Goal: Task Accomplishment & Management: Manage account settings

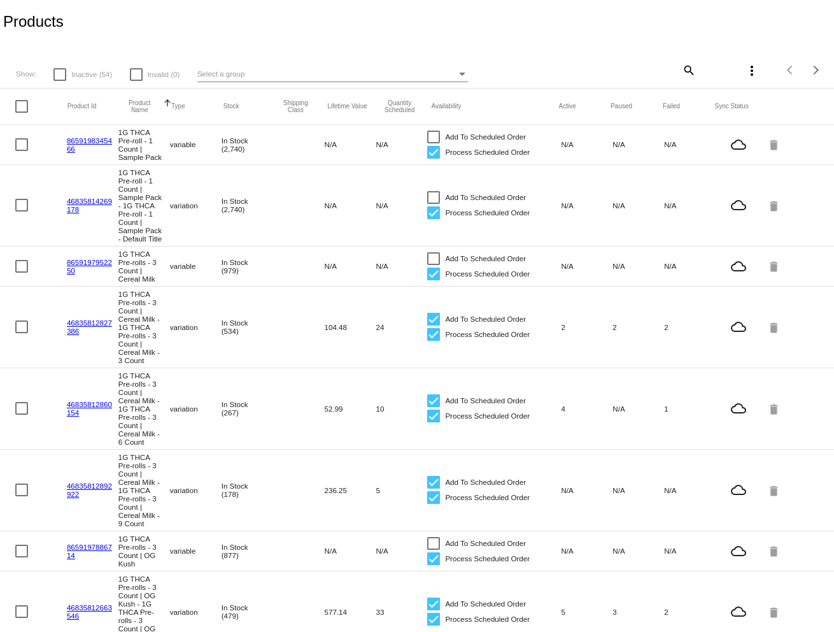
click at [461, 75] on div "Select a group" at bounding box center [462, 74] width 6 height 3
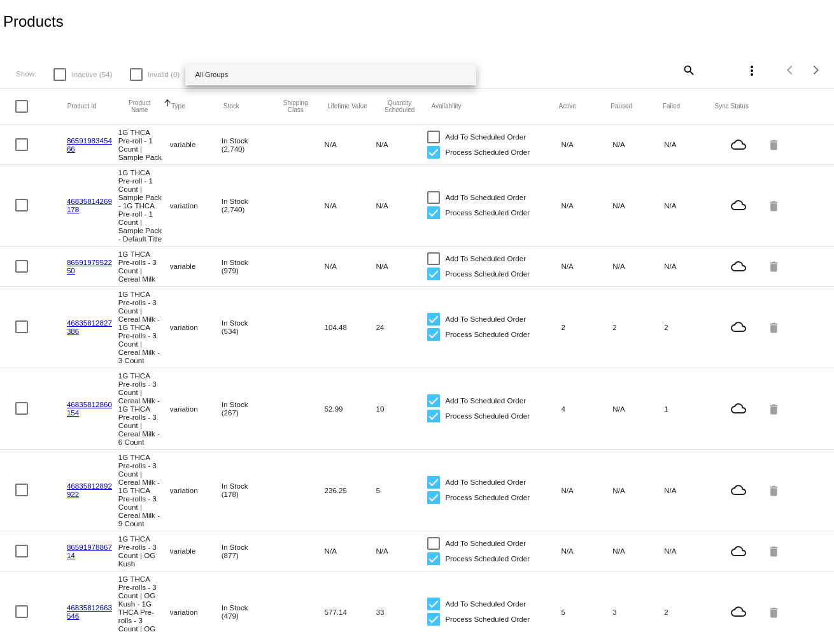
click at [322, 30] on div at bounding box center [417, 316] width 834 height 632
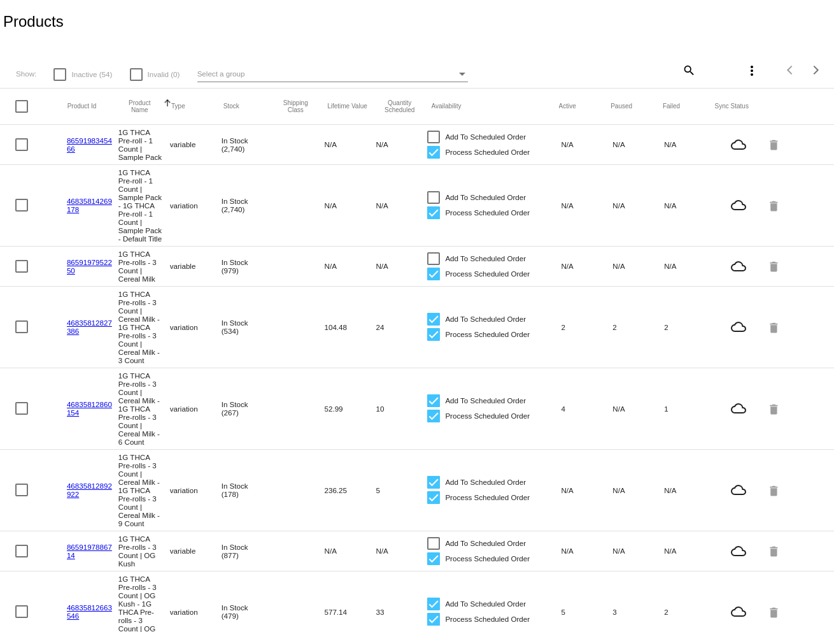
click at [694, 73] on mat-icon "search" at bounding box center [688, 70] width 15 height 20
click at [584, 68] on input "Search" at bounding box center [626, 68] width 139 height 10
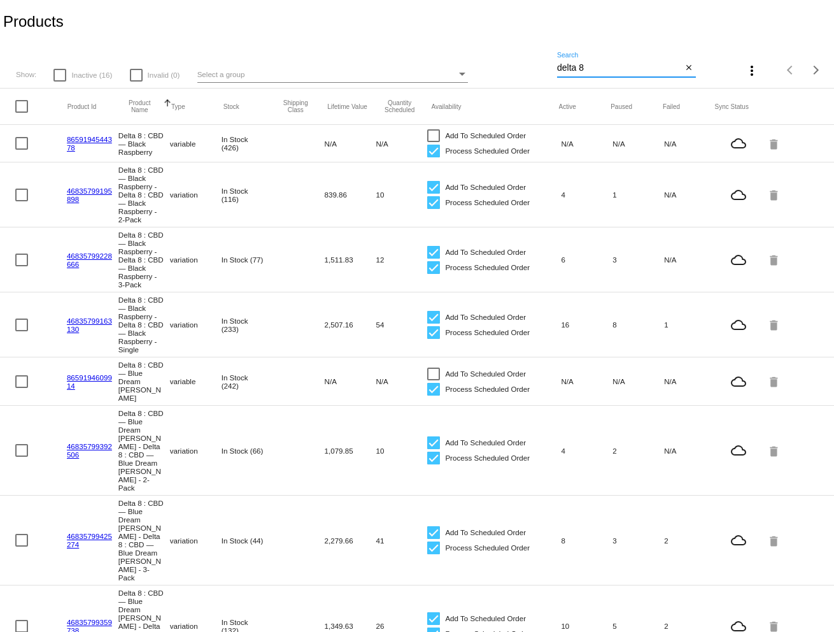
type input "delta 8"
click at [26, 113] on div at bounding box center [21, 106] width 13 height 13
click at [22, 113] on input "checkbox" at bounding box center [21, 113] width 1 height 1
checkbox input "true"
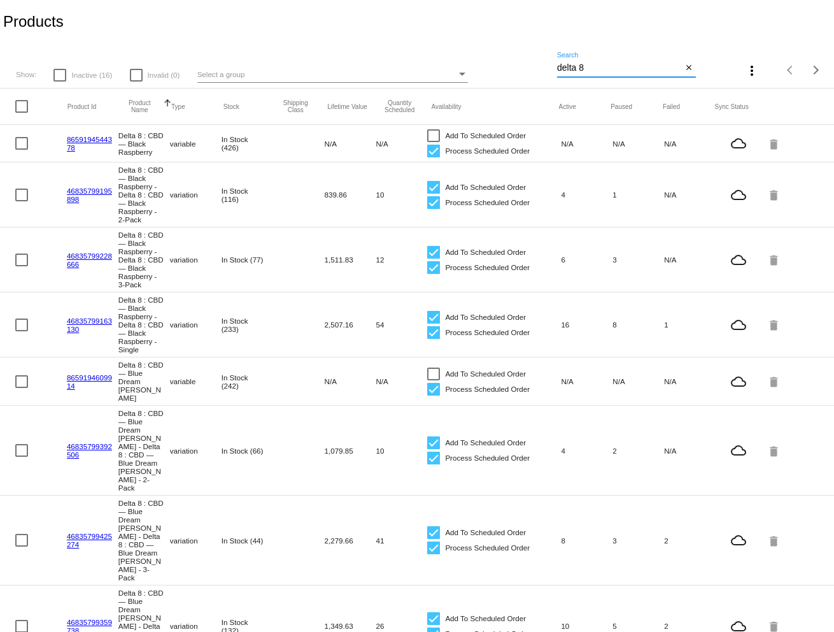
checkbox input "true"
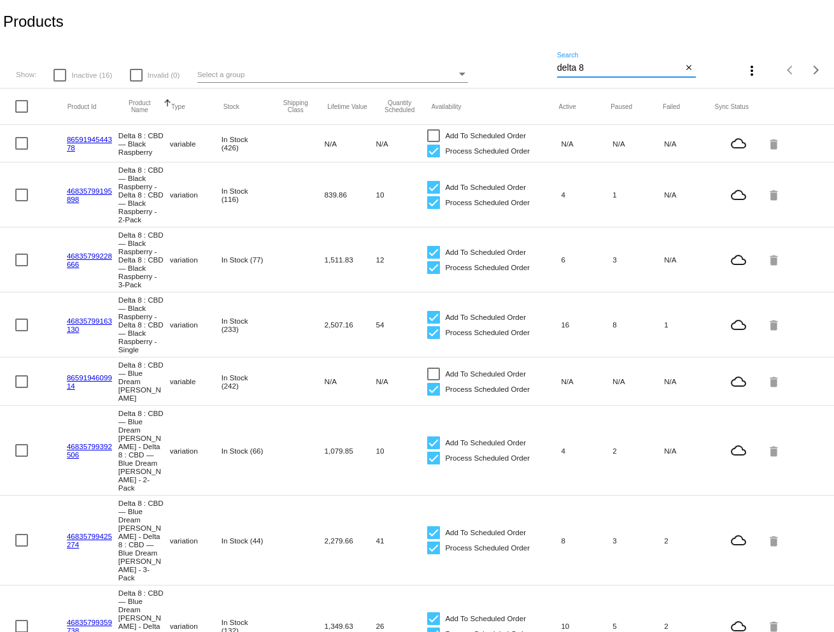
checkbox input "true"
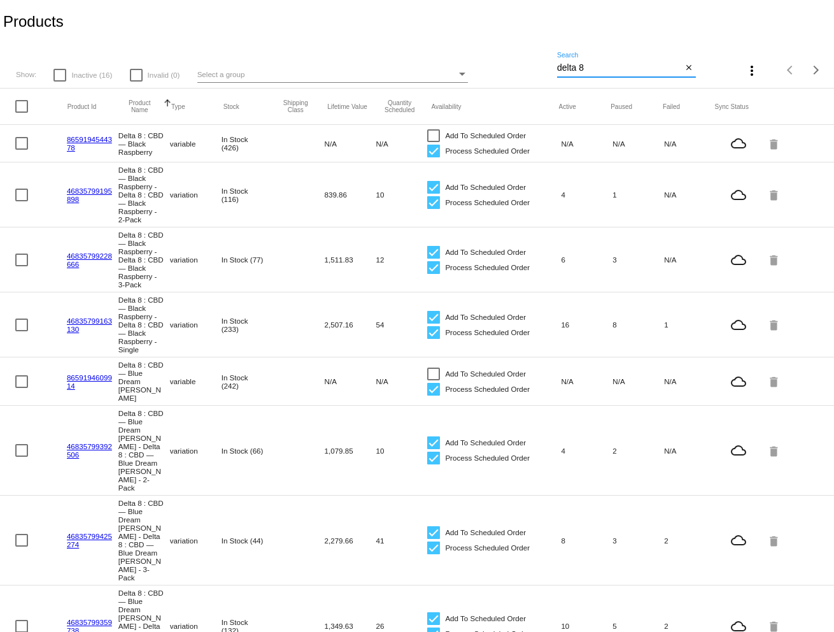
checkbox input "true"
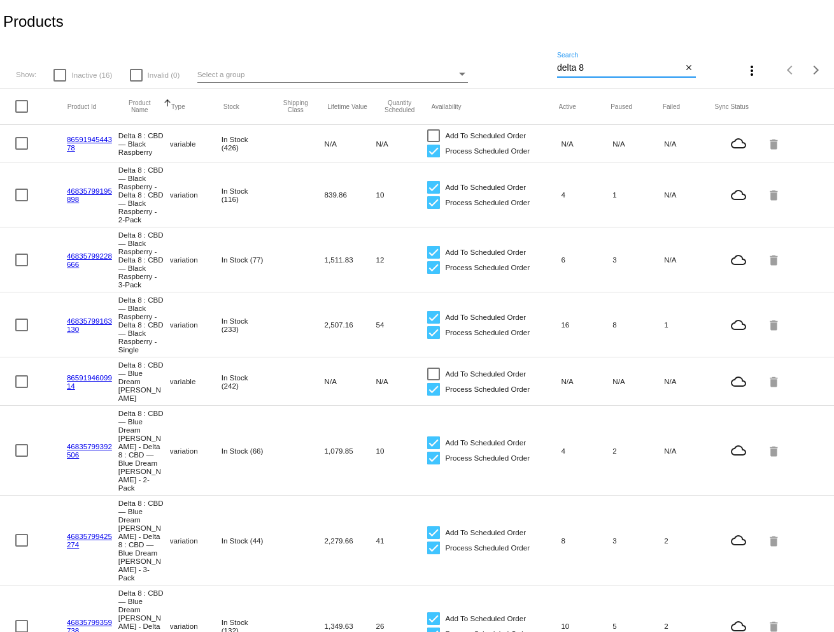
checkbox input "true"
click at [24, 102] on div at bounding box center [21, 100] width 13 height 13
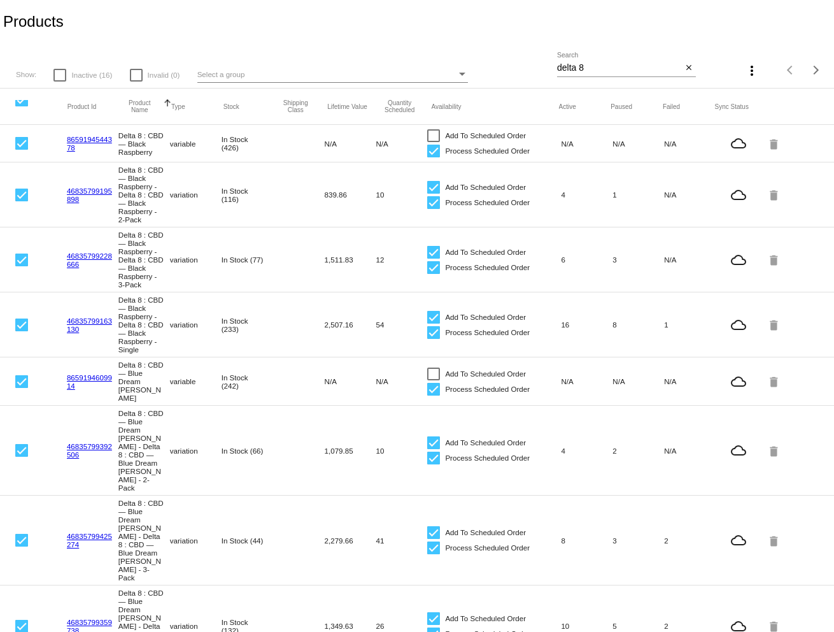
click at [22, 106] on input "checkbox" at bounding box center [21, 106] width 1 height 1
checkbox input "false"
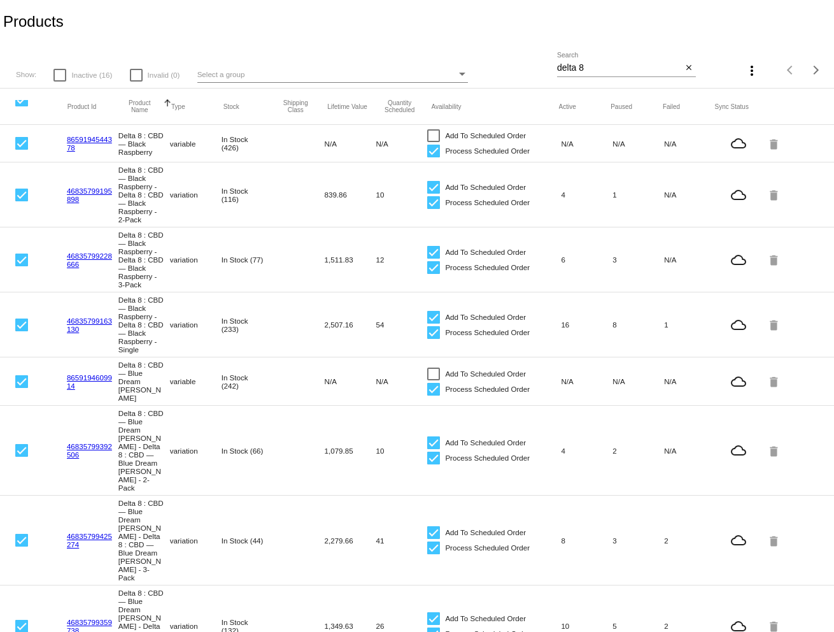
checkbox input "false"
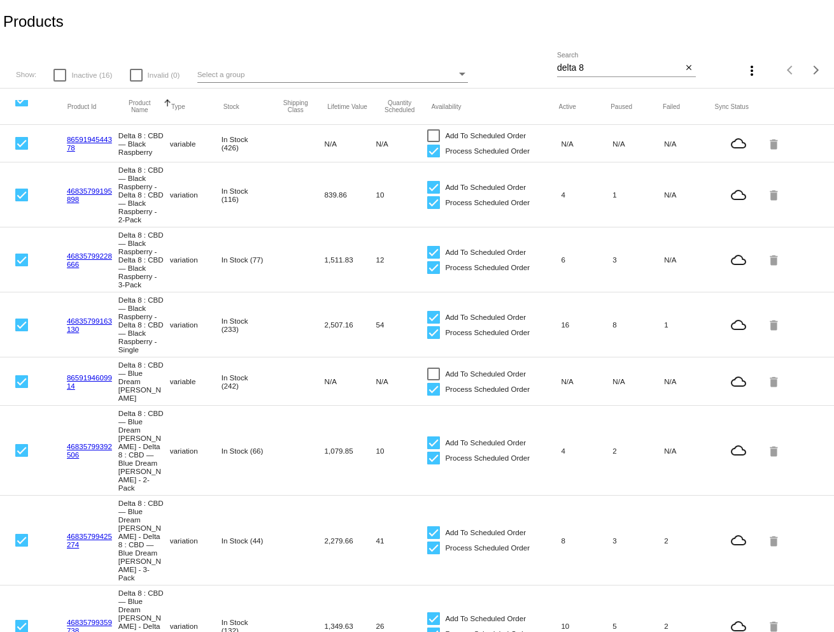
checkbox input "false"
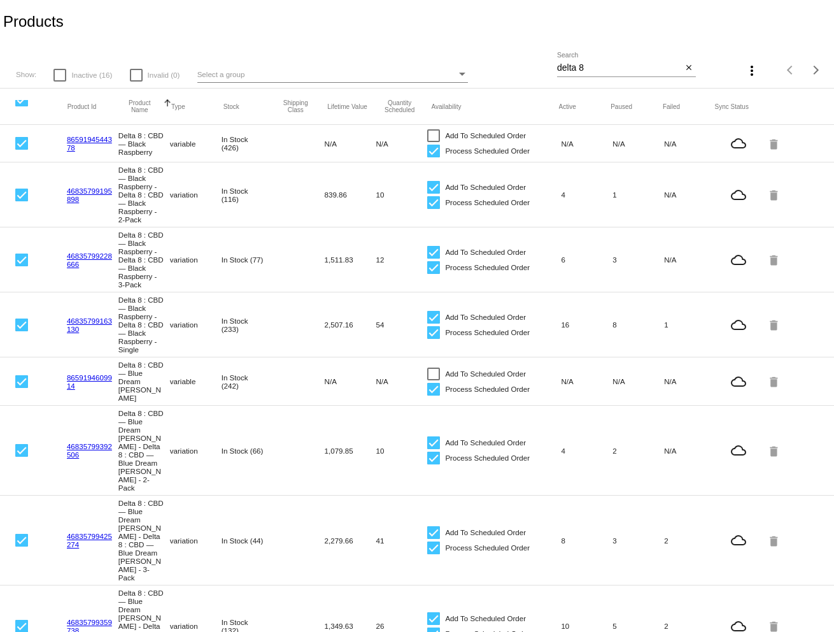
checkbox input "false"
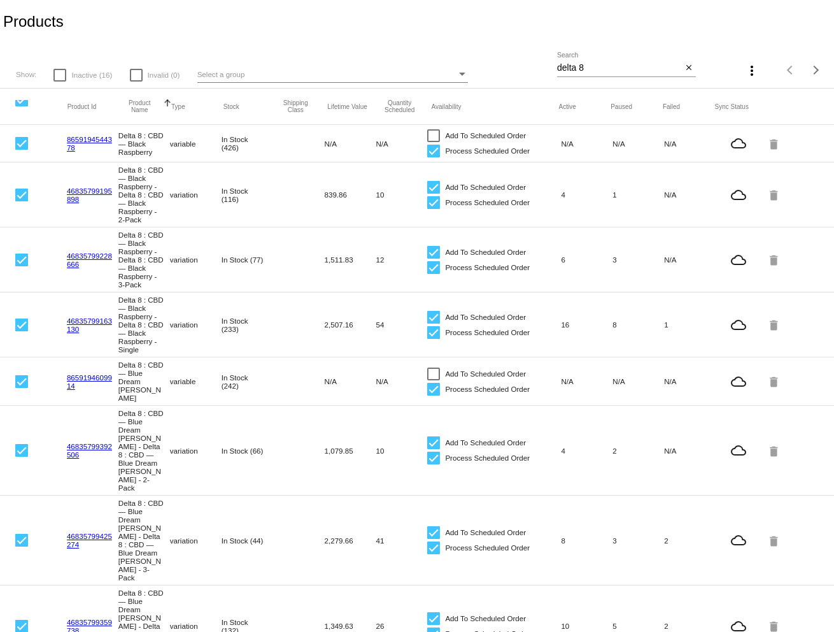
checkbox input "false"
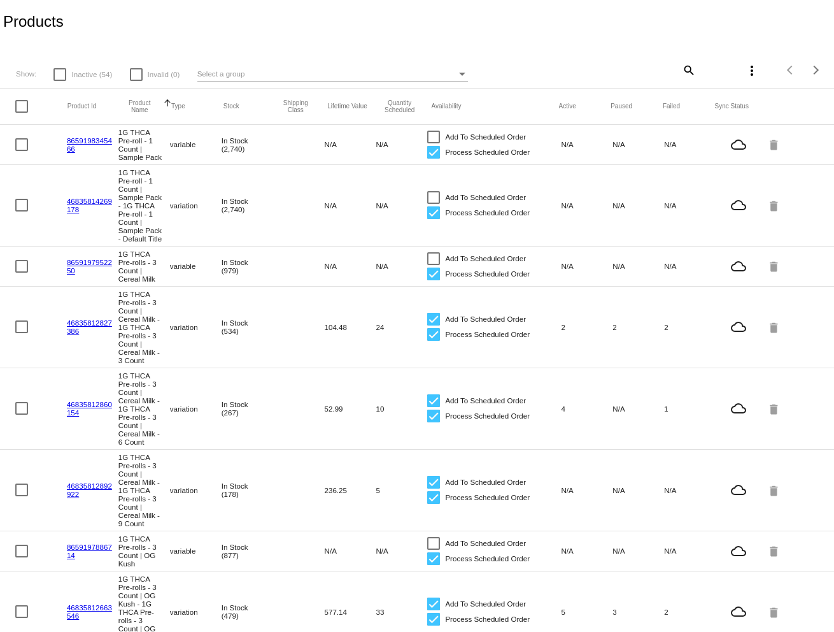
click at [231, 71] on span "Select a group" at bounding box center [221, 73] width 48 height 8
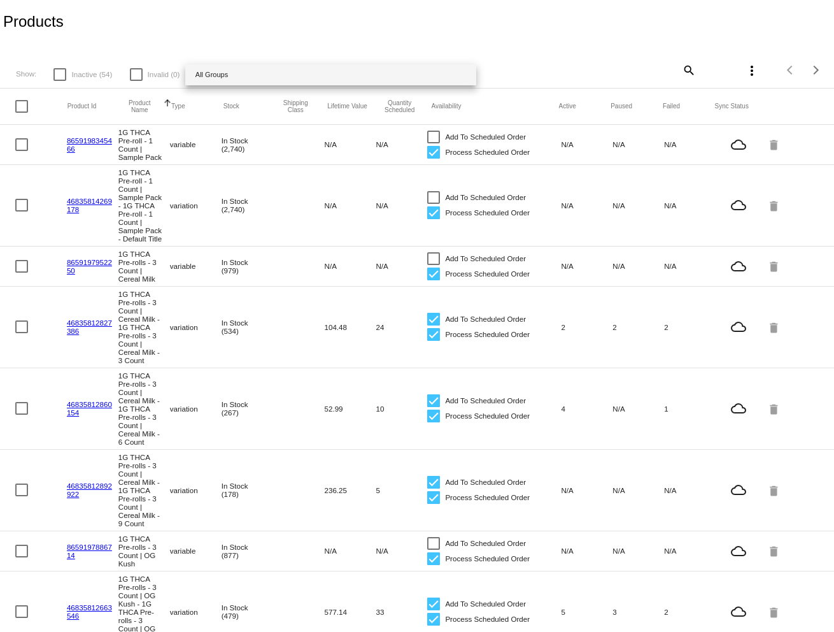
click at [698, 69] on div at bounding box center [417, 316] width 834 height 632
click at [684, 78] on mat-icon "search" at bounding box center [688, 70] width 15 height 20
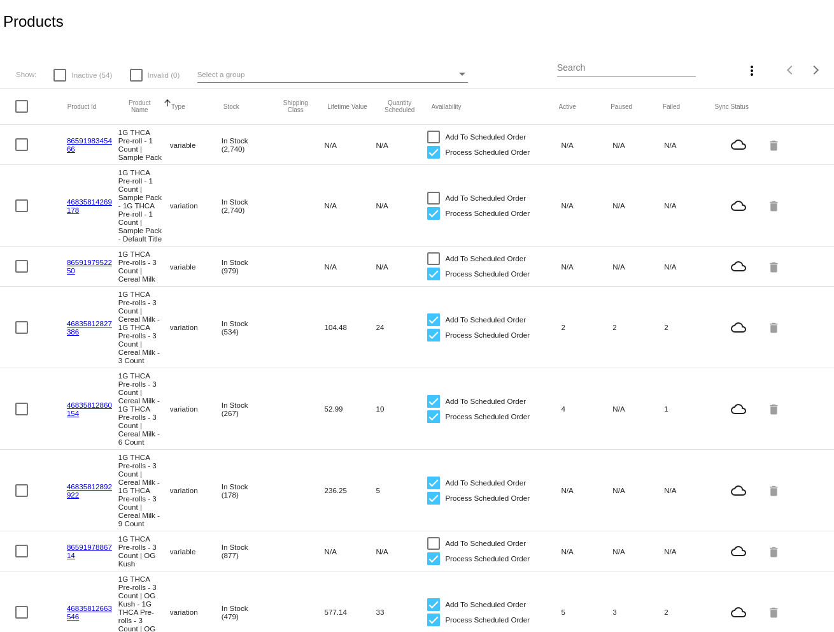
click at [590, 65] on input "Search" at bounding box center [626, 68] width 139 height 10
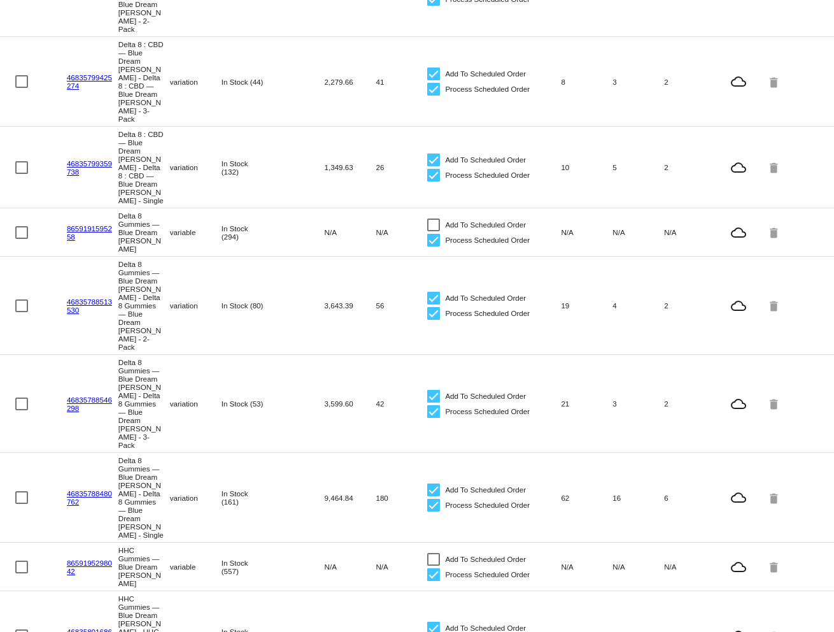
scroll to position [576, 0]
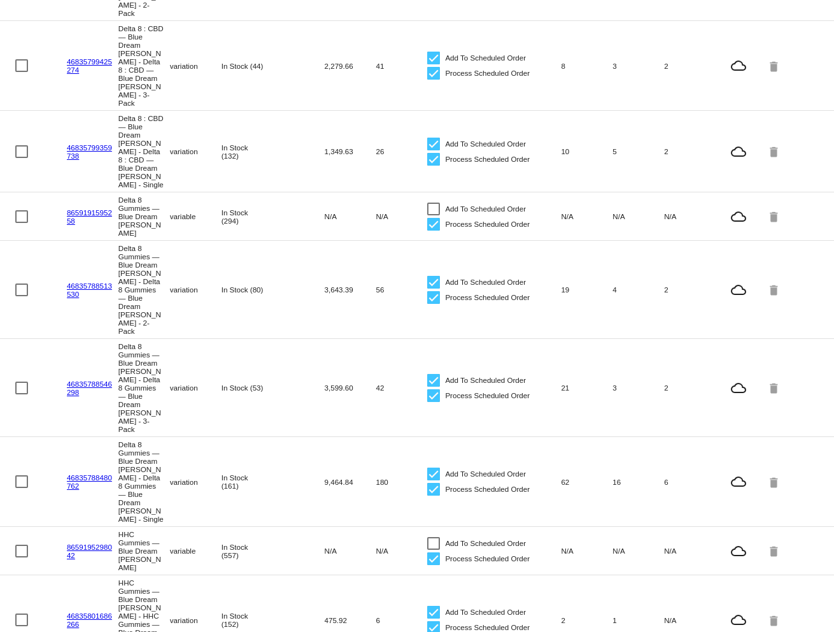
type input "blue dream"
click at [21, 475] on div at bounding box center [21, 481] width 13 height 13
click at [21, 488] on input "checkbox" at bounding box center [21, 488] width 1 height 1
checkbox input "true"
click at [21, 382] on div at bounding box center [21, 388] width 13 height 13
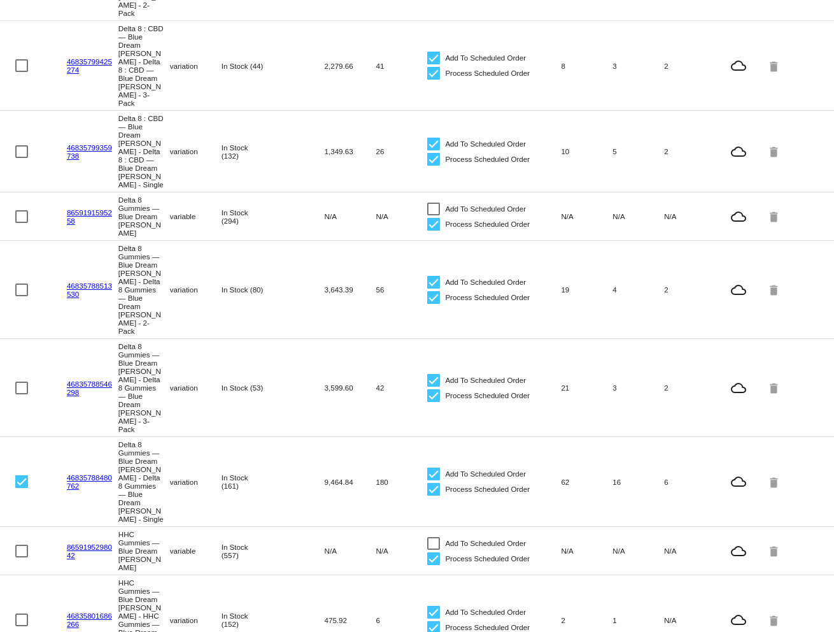
click at [21, 394] on input "checkbox" at bounding box center [21, 394] width 1 height 1
checkbox input "true"
click at [25, 283] on div at bounding box center [21, 289] width 13 height 13
click at [22, 296] on input "checkbox" at bounding box center [21, 296] width 1 height 1
checkbox input "true"
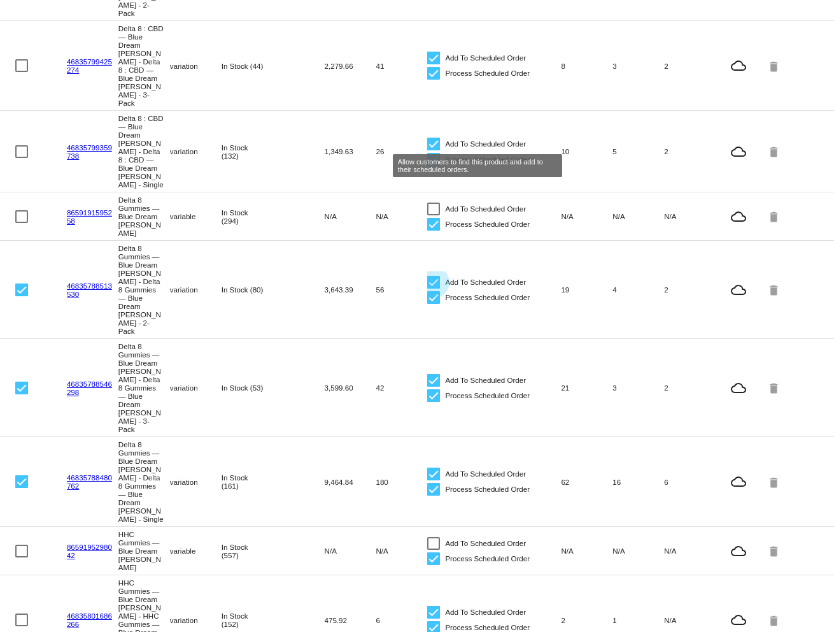
click at [436, 276] on div at bounding box center [433, 282] width 13 height 13
click at [434, 289] on input "Add To Scheduled Order" at bounding box center [433, 289] width 1 height 1
checkbox input "false"
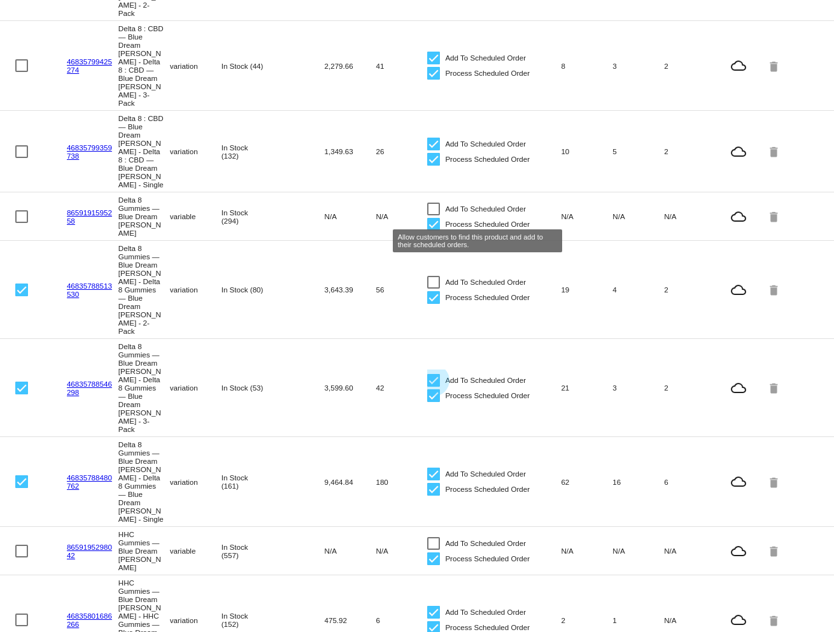
click at [437, 374] on div at bounding box center [433, 380] width 13 height 13
click at [434, 387] on input "Add To Scheduled Order" at bounding box center [433, 387] width 1 height 1
checkbox input "false"
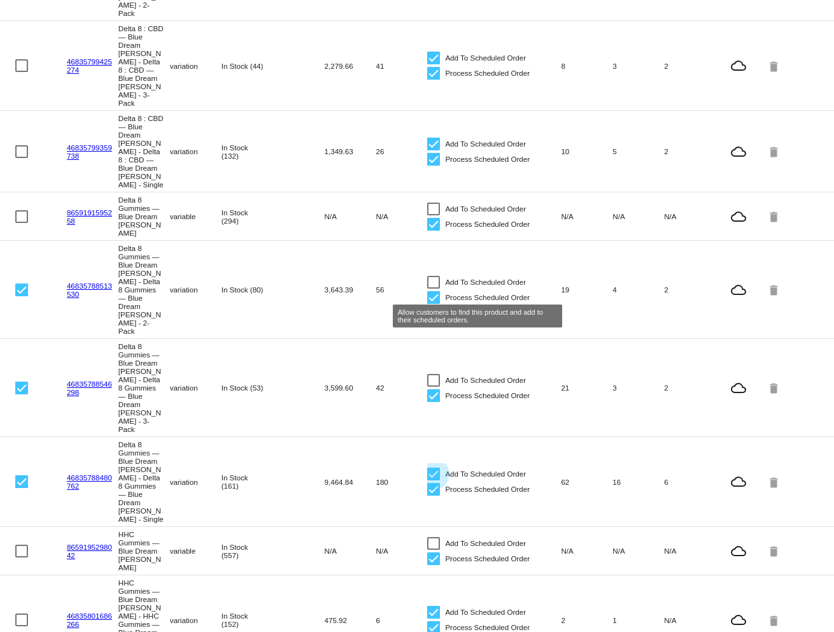
click at [435, 468] on div at bounding box center [433, 474] width 13 height 13
click at [434, 480] on input "Add To Scheduled Order" at bounding box center [433, 480] width 1 height 1
checkbox input "false"
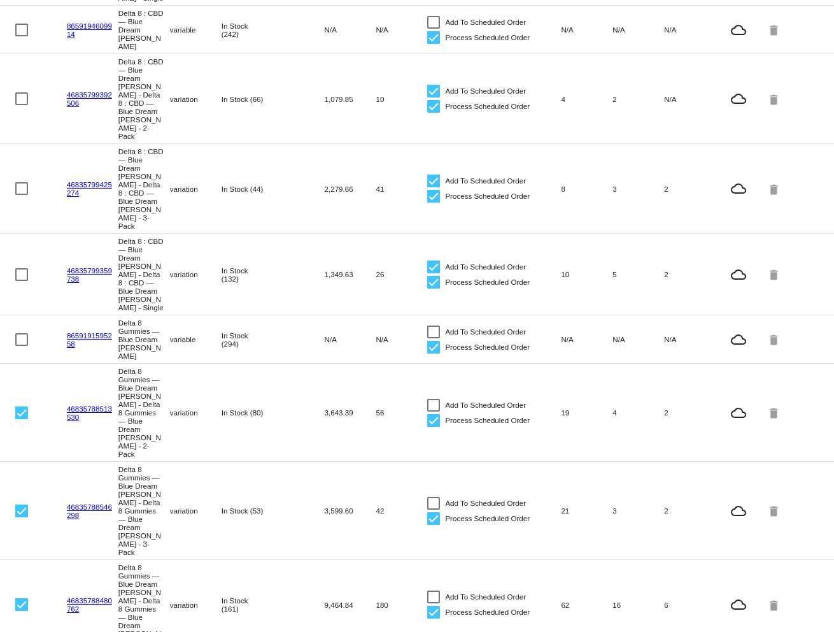
scroll to position [452, 0]
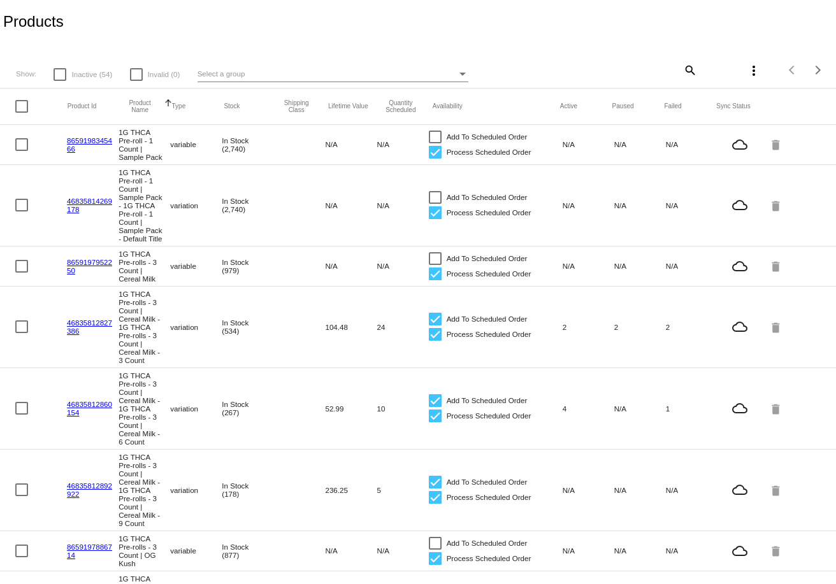
click at [310, 72] on div "Select a group" at bounding box center [327, 73] width 260 height 15
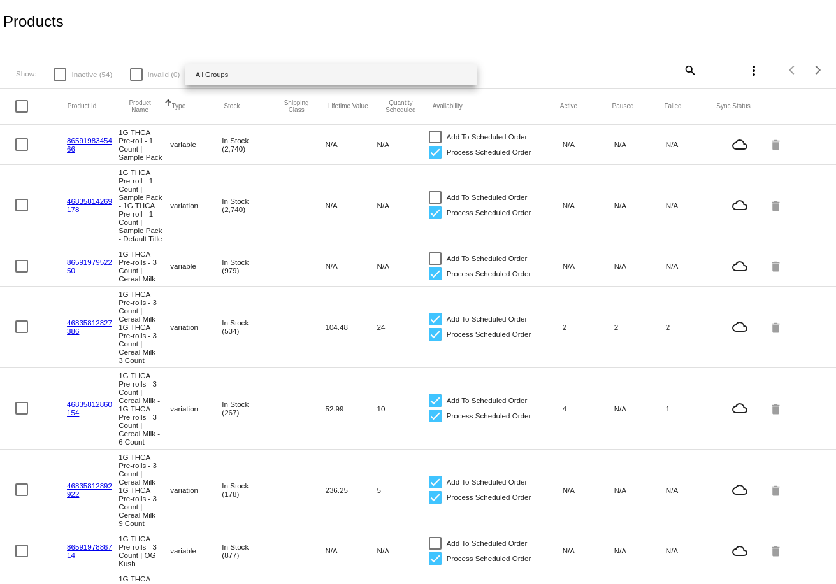
click at [583, 62] on div at bounding box center [418, 292] width 836 height 584
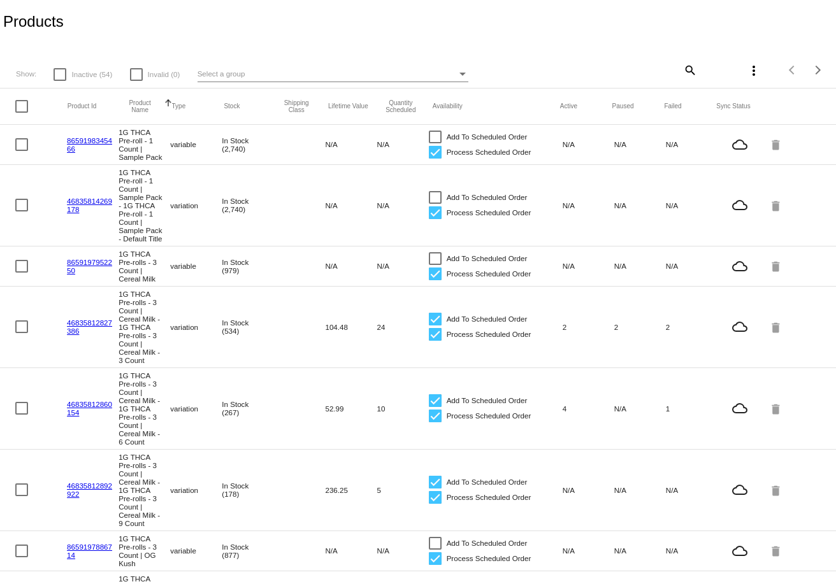
click at [697, 69] on div "more_vert" at bounding box center [731, 69] width 69 height 25
click at [690, 69] on mat-icon "search" at bounding box center [689, 70] width 15 height 20
click at [599, 69] on input "Search" at bounding box center [627, 68] width 139 height 10
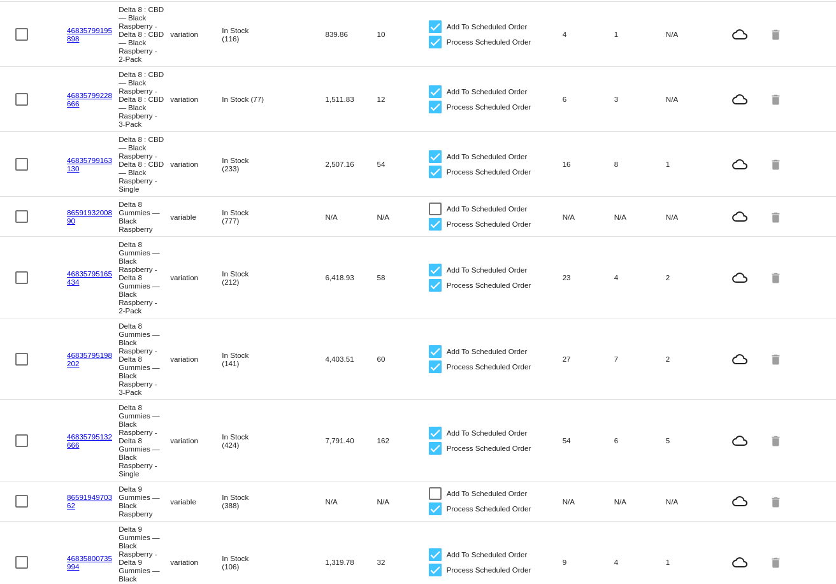
scroll to position [174, 0]
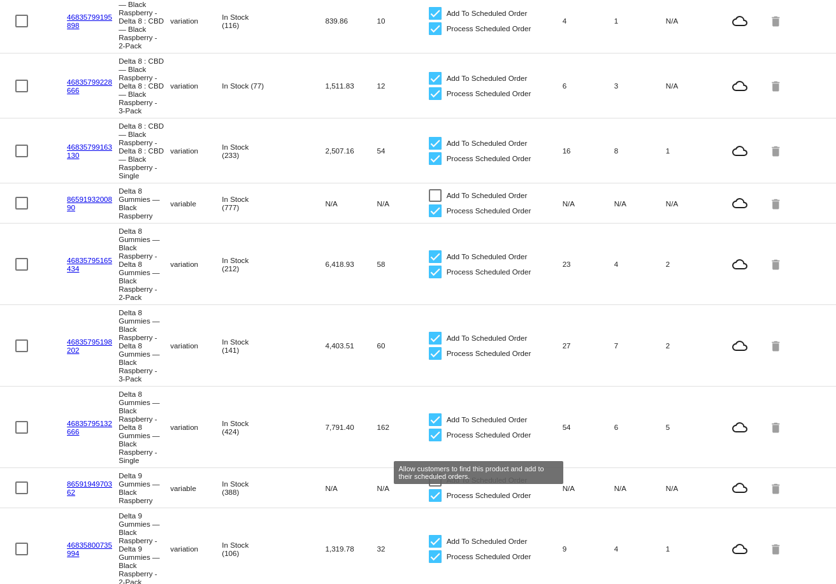
type input "black ras"
click at [438, 426] on div at bounding box center [435, 419] width 13 height 13
click at [435, 427] on input "Add To Scheduled Order" at bounding box center [434, 426] width 1 height 1
checkbox input "false"
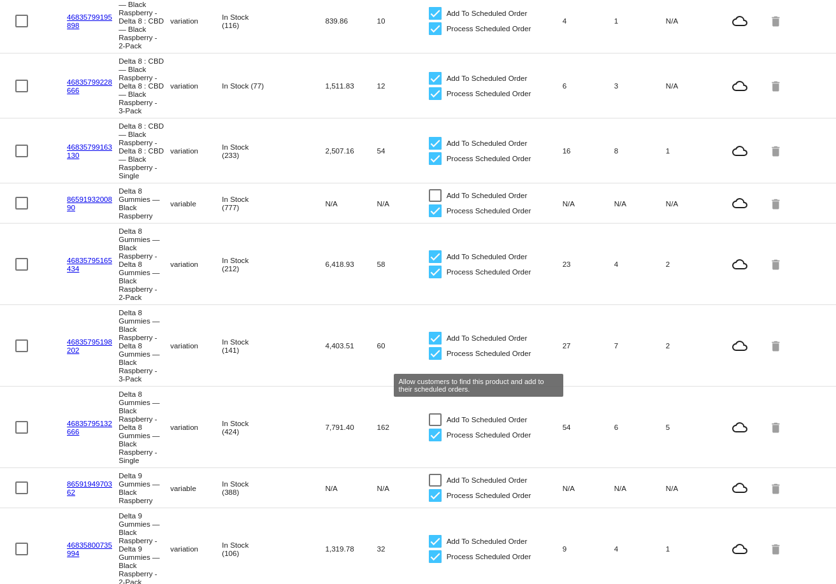
click at [435, 345] on div at bounding box center [435, 338] width 13 height 13
click at [435, 345] on input "Add To Scheduled Order" at bounding box center [434, 345] width 1 height 1
checkbox input "false"
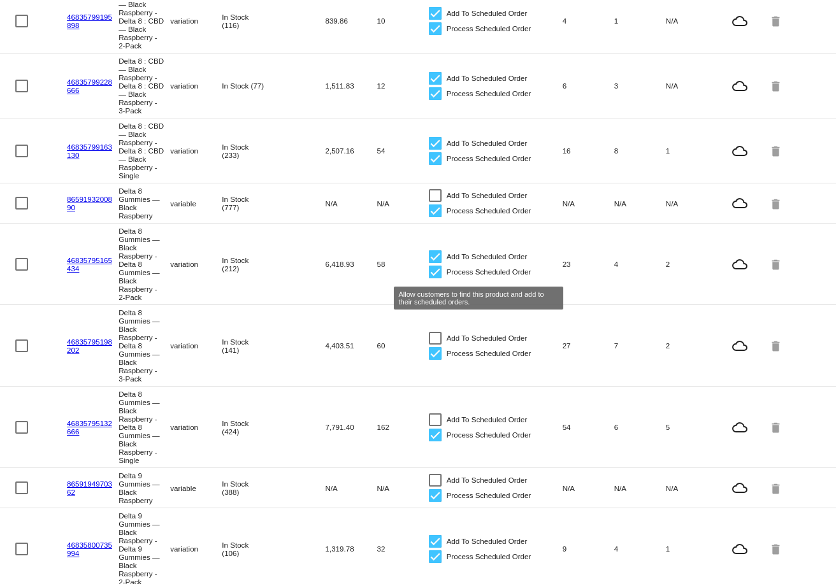
click at [436, 263] on div at bounding box center [435, 256] width 13 height 13
click at [435, 264] on input "Add To Scheduled Order" at bounding box center [434, 263] width 1 height 1
checkbox input "false"
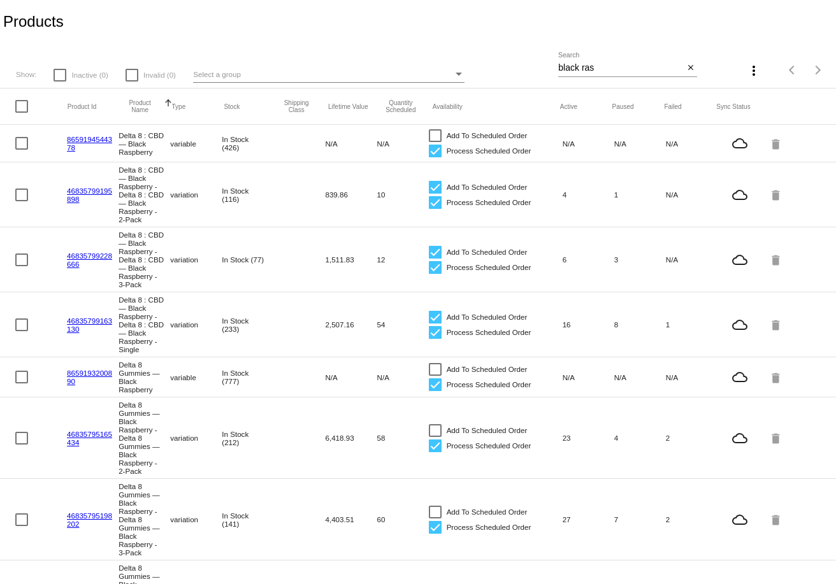
click at [603, 66] on input "black ras" at bounding box center [620, 68] width 125 height 10
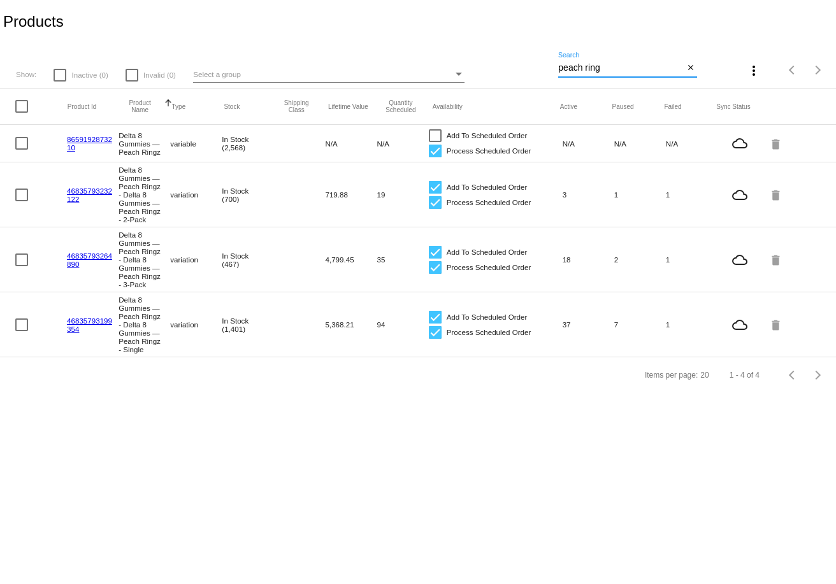
type input "peach ring"
click at [18, 192] on div at bounding box center [21, 195] width 13 height 13
click at [21, 201] on input "checkbox" at bounding box center [21, 201] width 1 height 1
checkbox input "true"
click at [21, 262] on div at bounding box center [21, 260] width 13 height 13
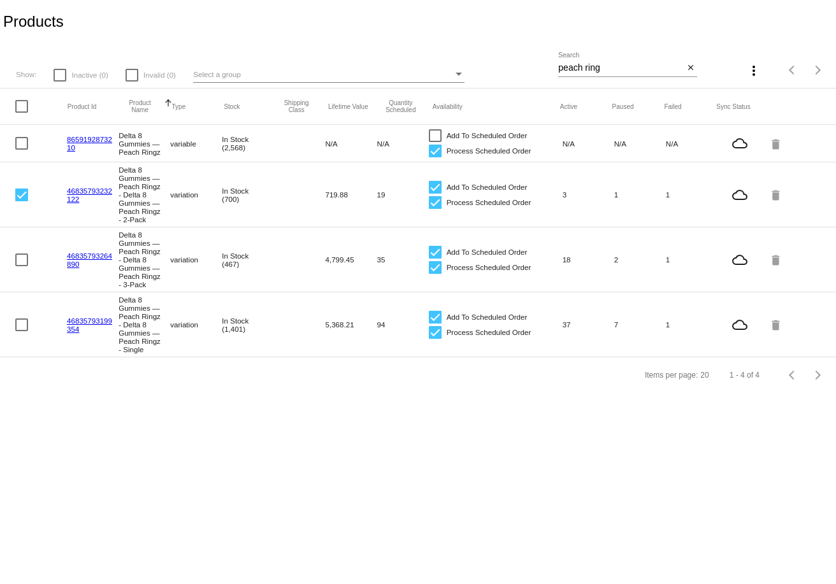
click at [21, 266] on input "checkbox" at bounding box center [21, 266] width 1 height 1
checkbox input "true"
click at [21, 331] on div at bounding box center [21, 324] width 13 height 13
click at [21, 331] on input "checkbox" at bounding box center [21, 331] width 1 height 1
checkbox input "true"
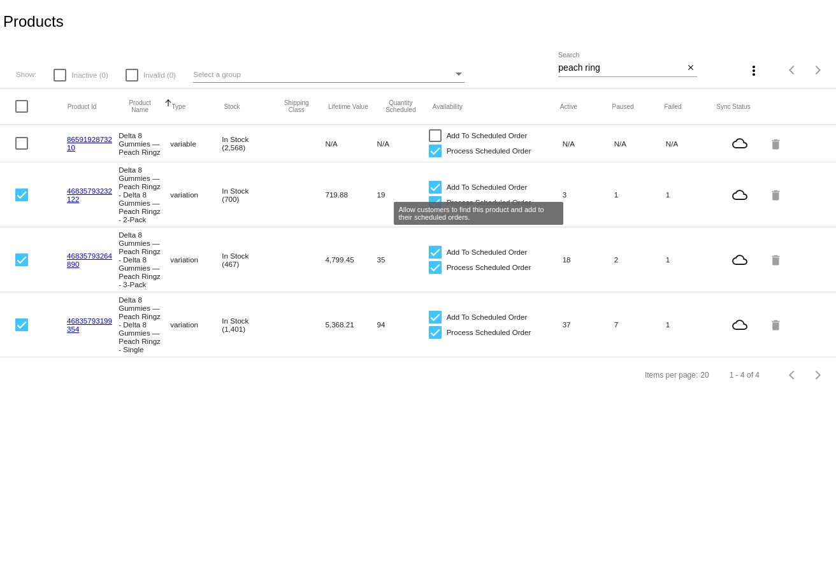
click at [436, 189] on div at bounding box center [435, 187] width 13 height 13
click at [435, 194] on input "Add To Scheduled Order" at bounding box center [434, 194] width 1 height 1
checkbox input "false"
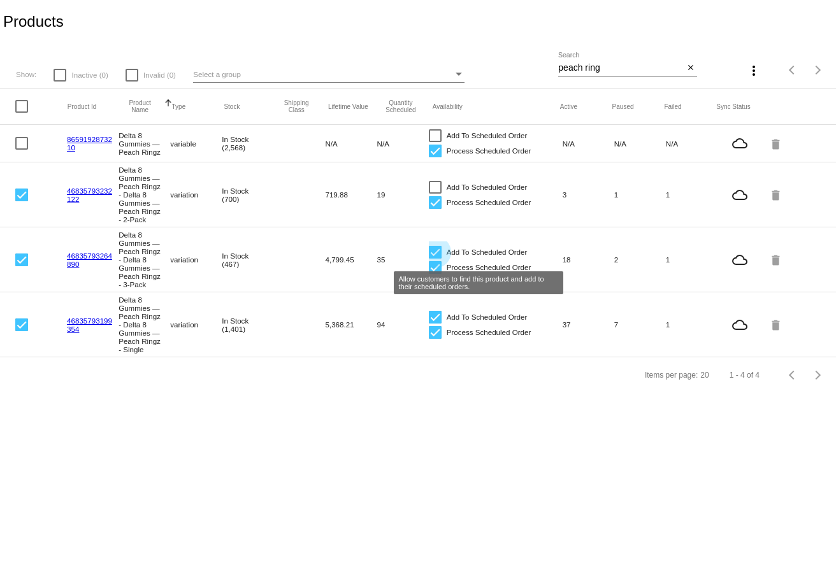
click at [437, 257] on div at bounding box center [435, 252] width 13 height 13
click at [435, 259] on input "Add To Scheduled Order" at bounding box center [434, 259] width 1 height 1
checkbox input "false"
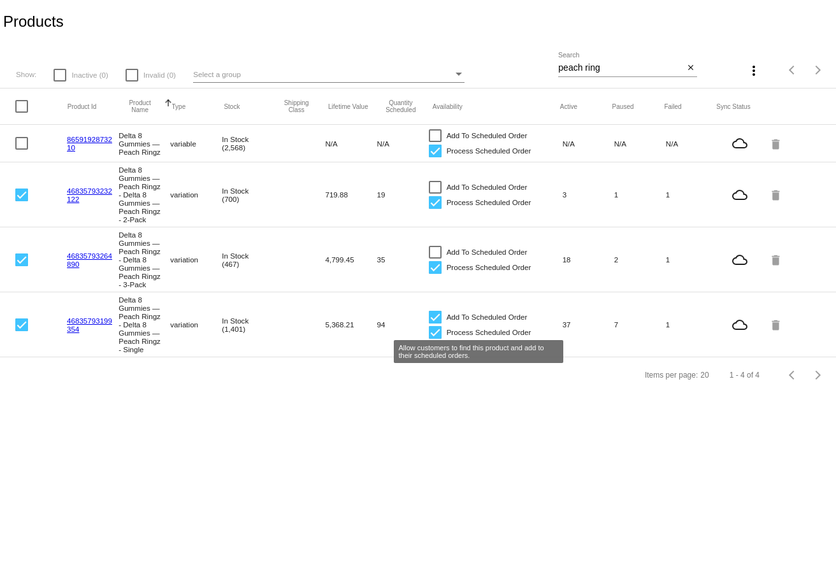
click at [433, 324] on div at bounding box center [435, 317] width 13 height 13
click at [434, 324] on input "Add To Scheduled Order" at bounding box center [434, 324] width 1 height 1
checkbox input "false"
